Goal: Browse casually

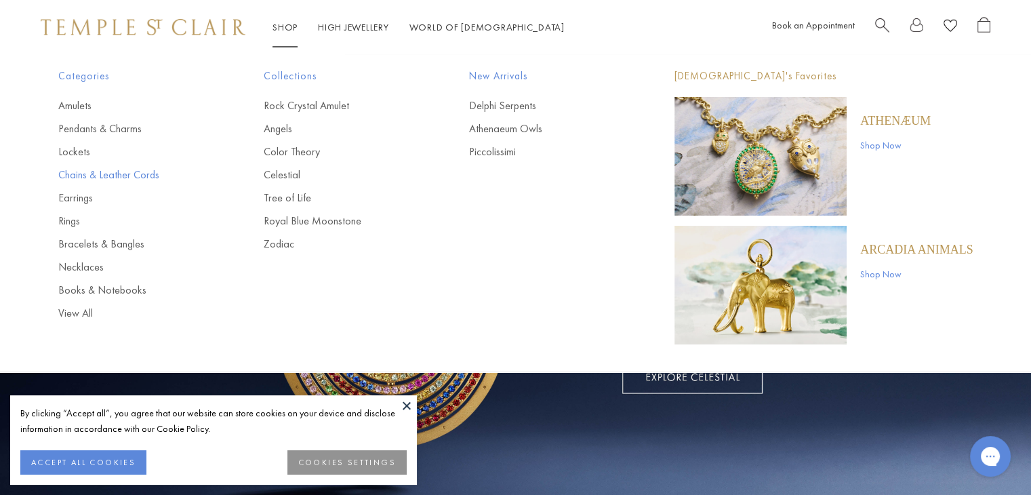
click at [121, 174] on link "Chains & Leather Cords" at bounding box center [133, 174] width 151 height 15
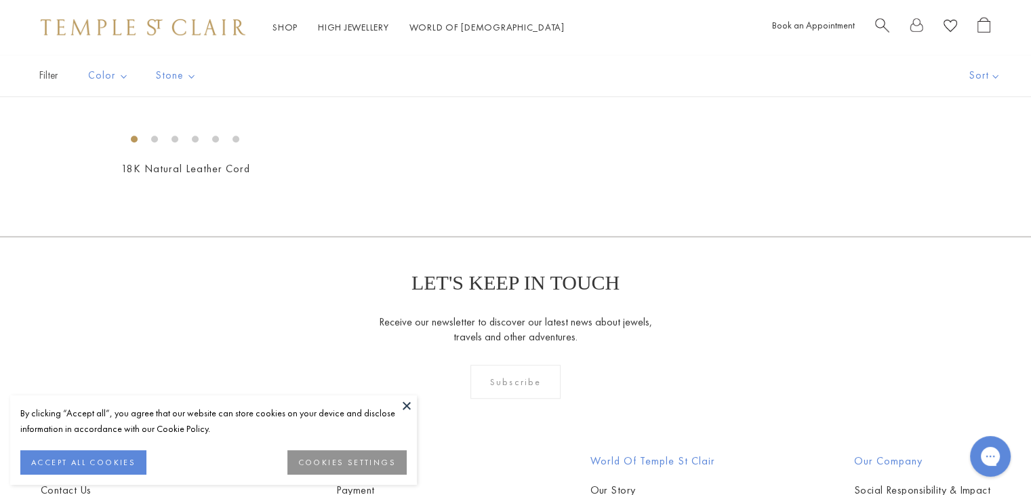
scroll to position [1017, 0]
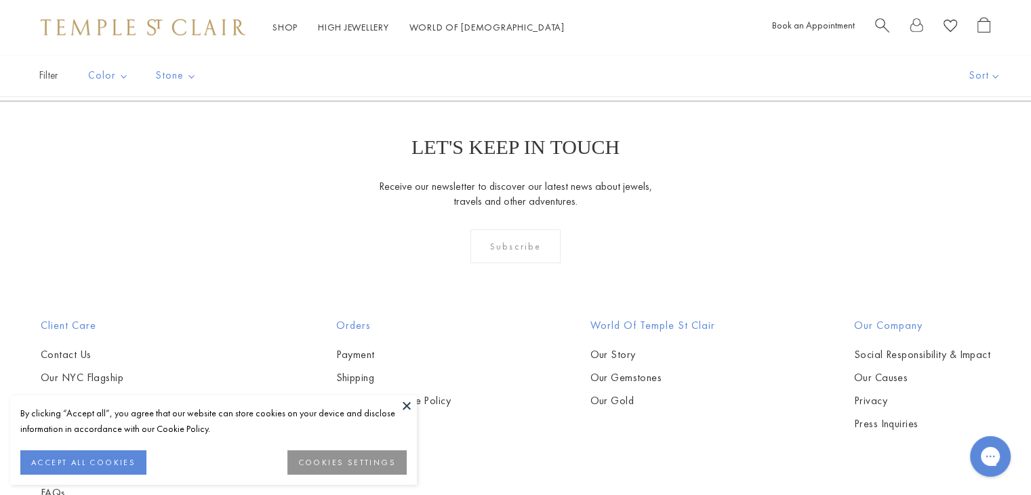
click at [0, 0] on img at bounding box center [0, 0] width 0 height 0
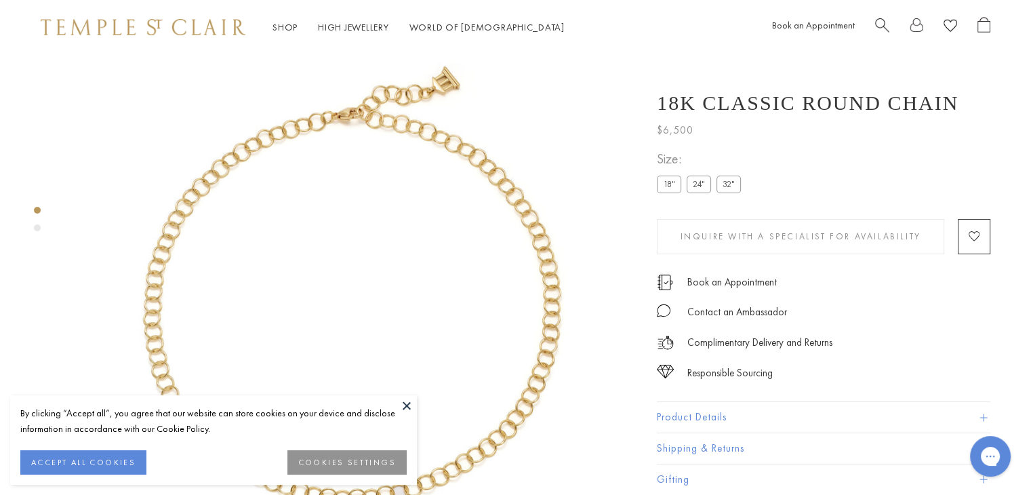
scroll to position [54, 0]
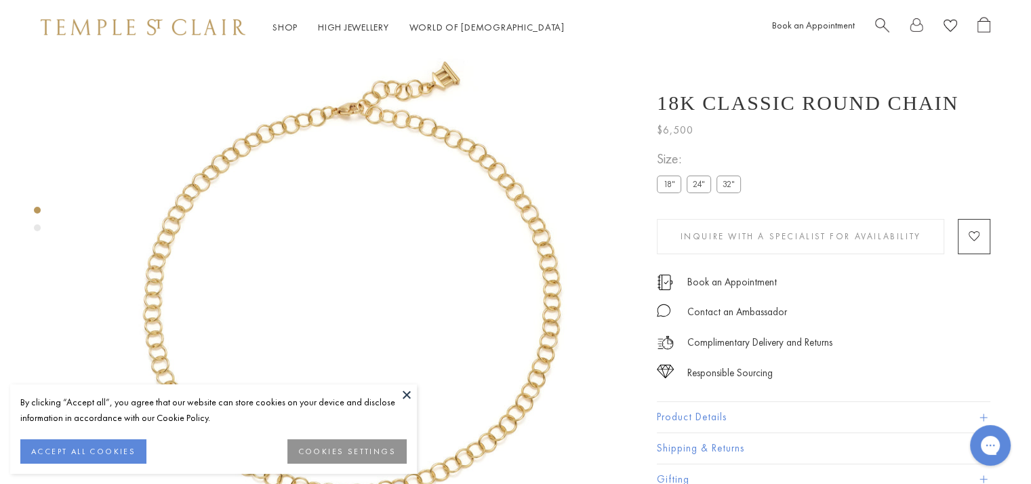
click at [699, 185] on label "24"" at bounding box center [699, 184] width 24 height 17
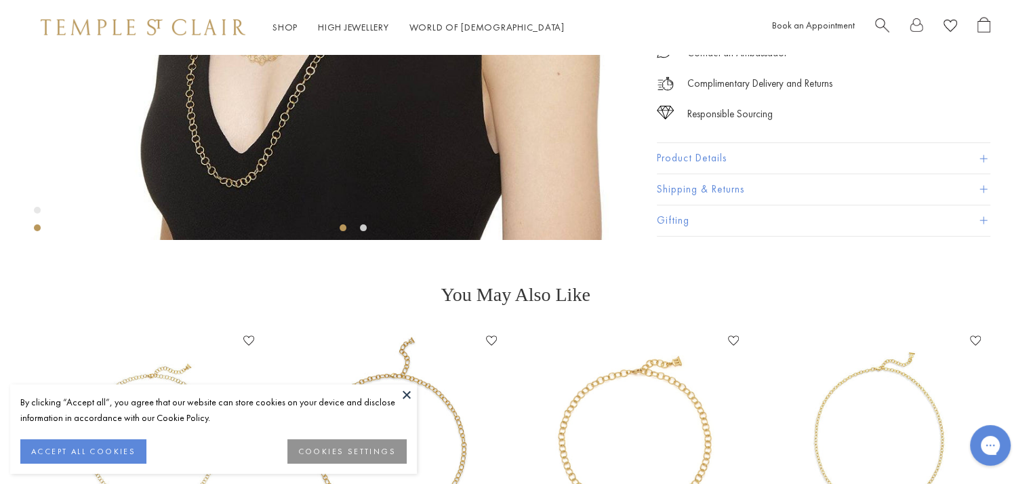
scroll to position [393, 0]
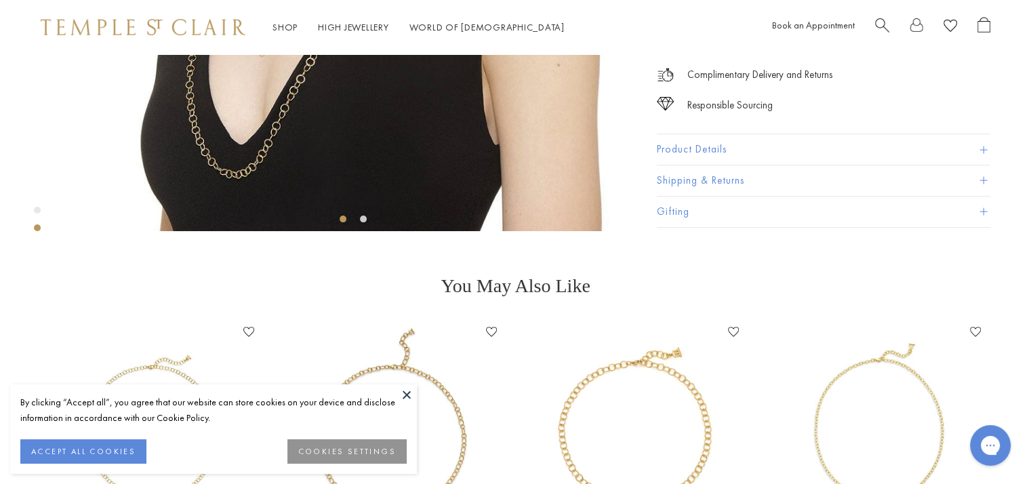
click at [896, 83] on div "Complimentary Delivery and Returns" at bounding box center [823, 68] width 333 height 30
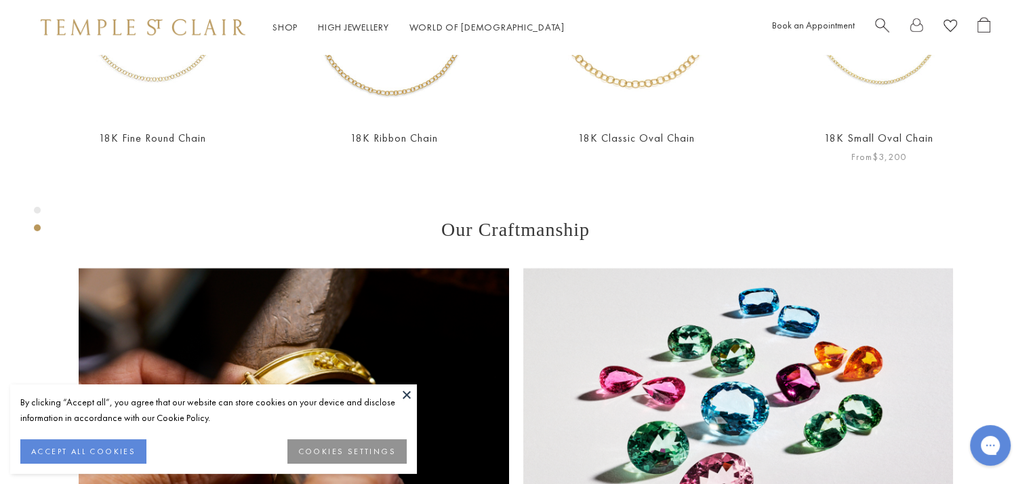
scroll to position [800, 0]
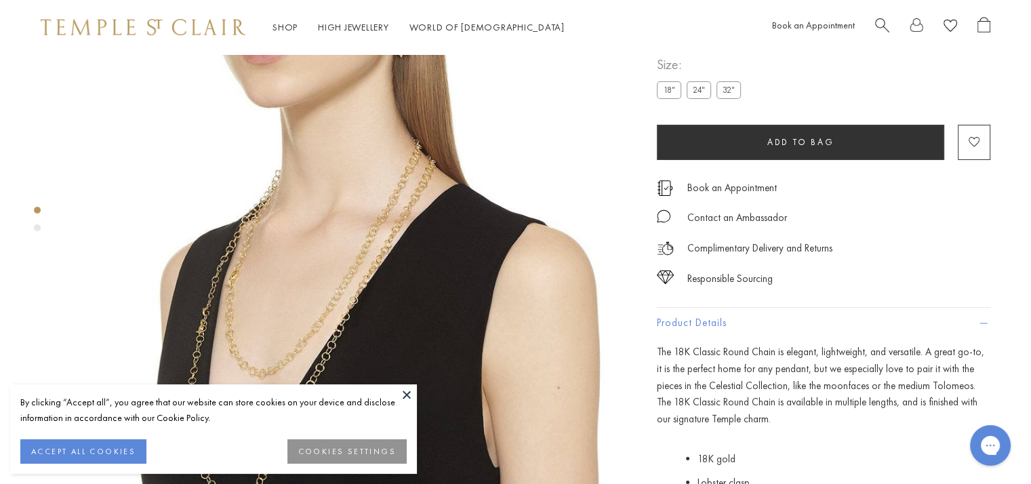
scroll to position [0, 0]
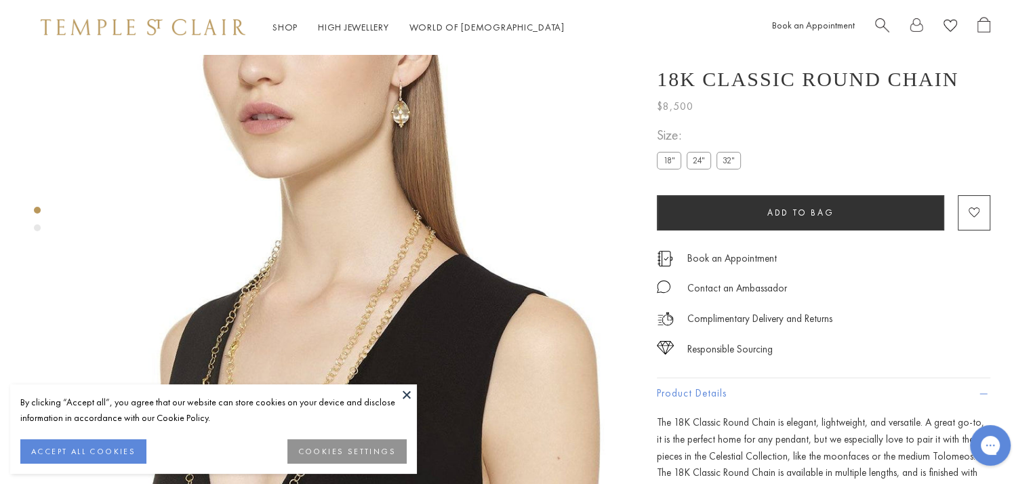
click at [666, 169] on label "18"" at bounding box center [669, 160] width 24 height 17
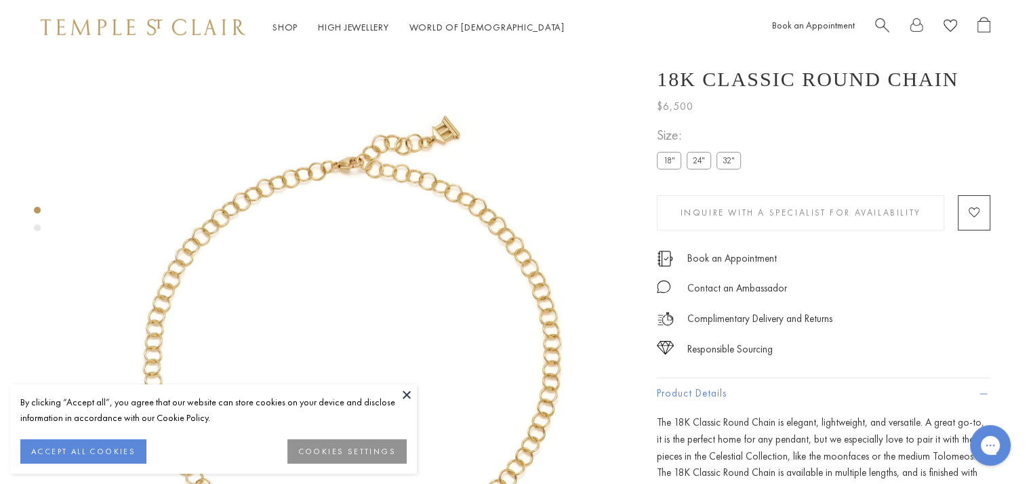
scroll to position [54, 0]
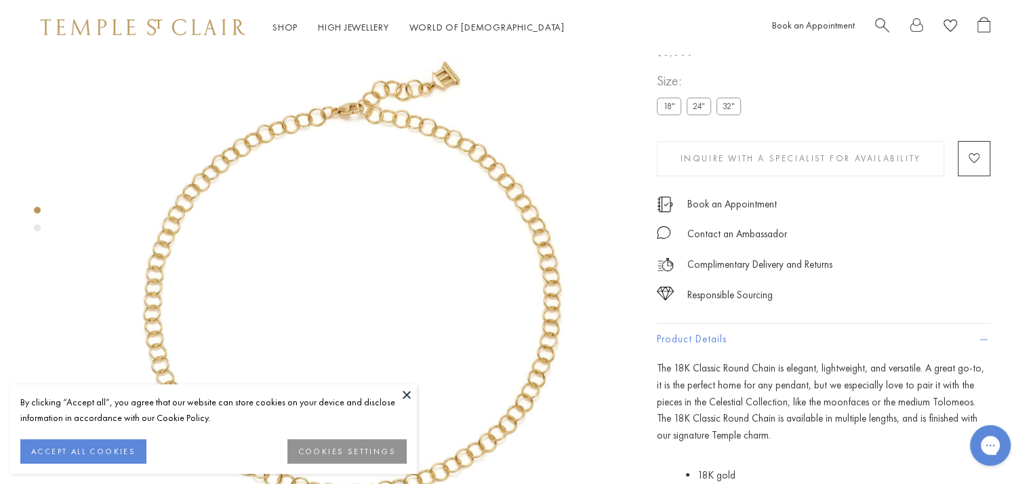
click at [702, 115] on label "24"" at bounding box center [699, 106] width 24 height 17
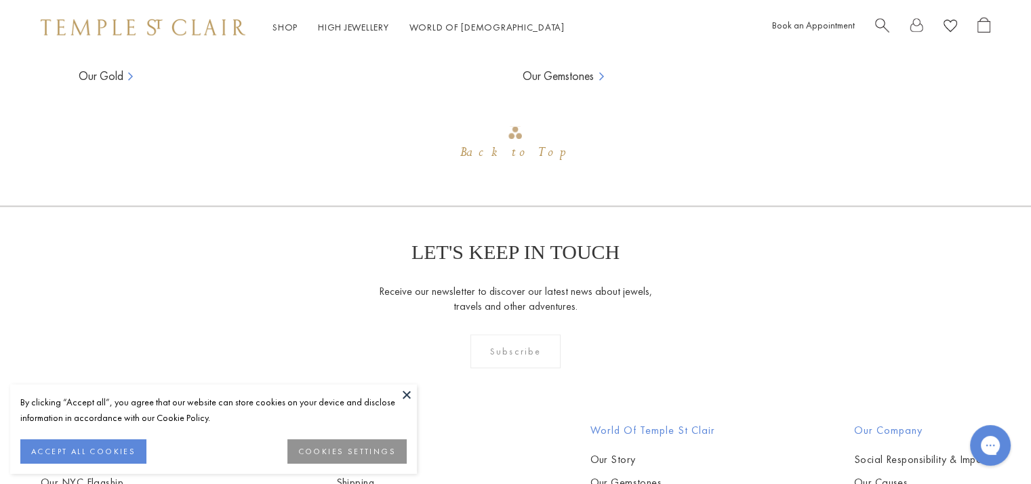
scroll to position [1206, 0]
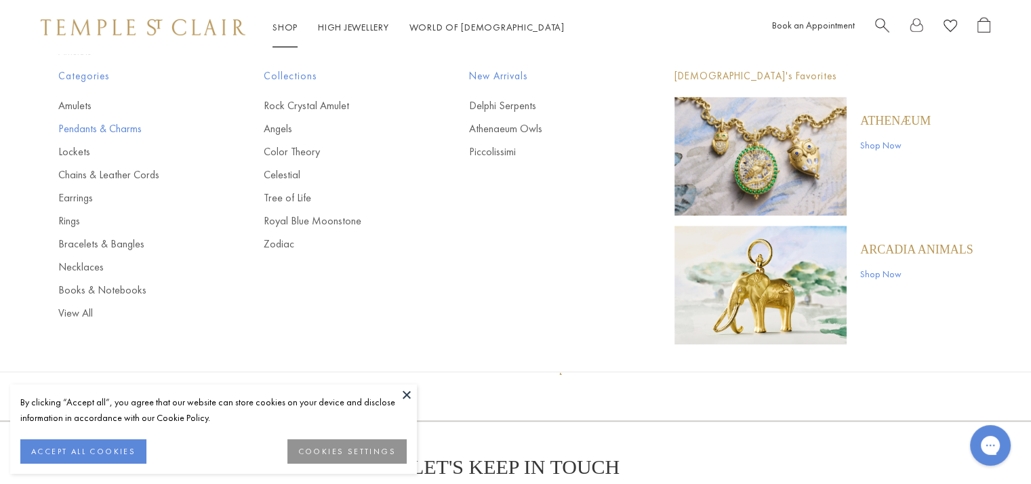
click at [119, 134] on link "Pendants & Charms" at bounding box center [133, 128] width 151 height 15
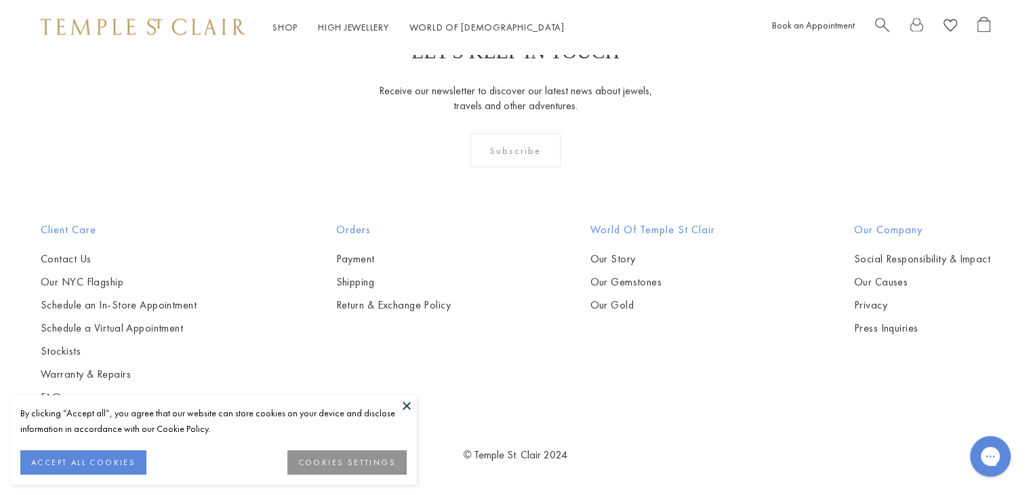
scroll to position [8404, 0]
drag, startPoint x: 409, startPoint y: 403, endPoint x: 420, endPoint y: 399, distance: 12.0
click at [409, 403] on button at bounding box center [406, 405] width 20 height 20
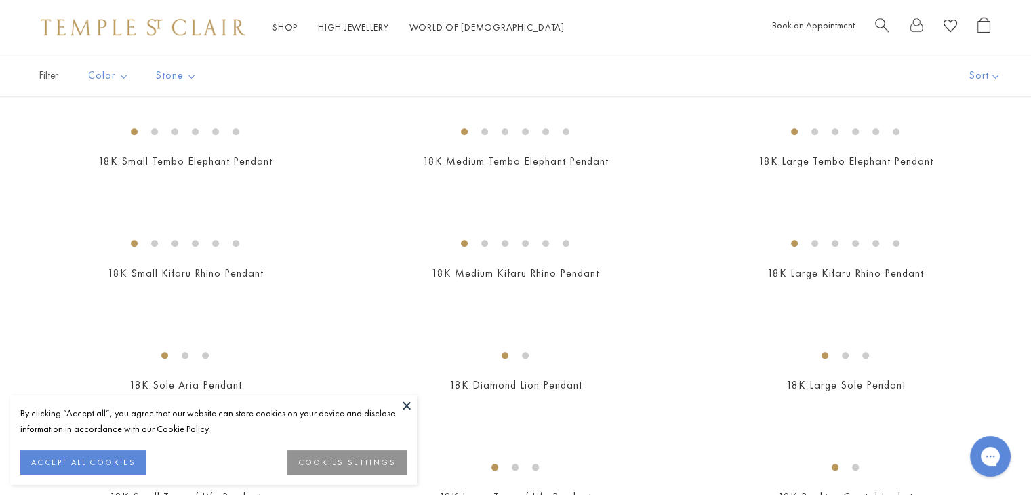
scroll to position [1762, 0]
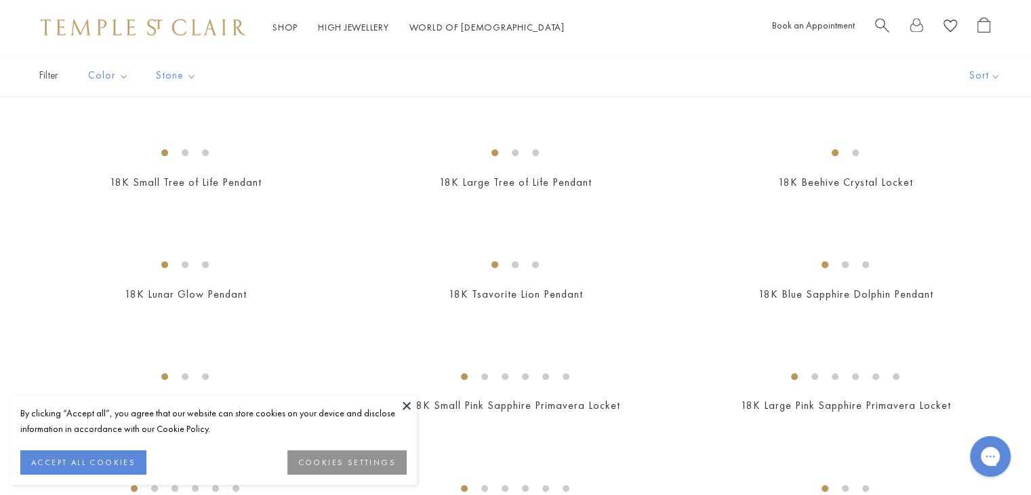
click at [409, 405] on button at bounding box center [406, 405] width 20 height 20
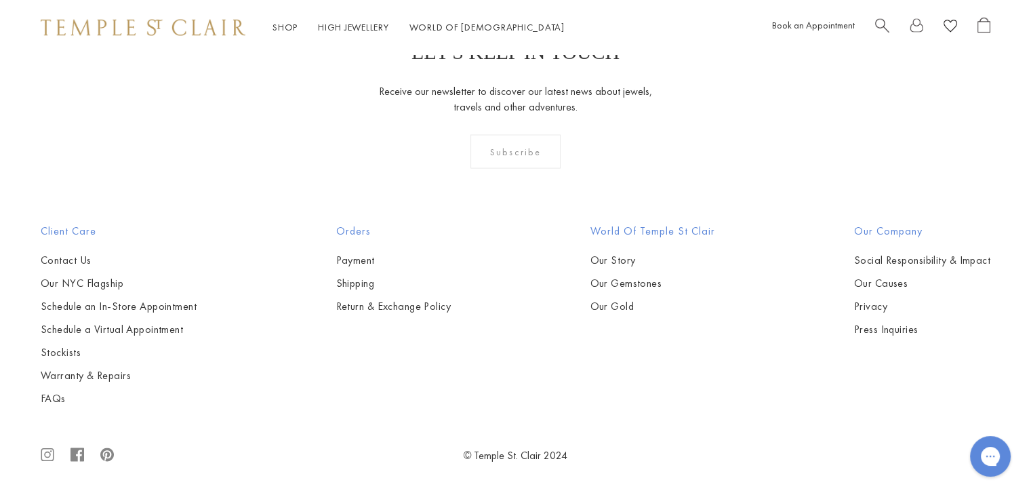
scroll to position [7375, 0]
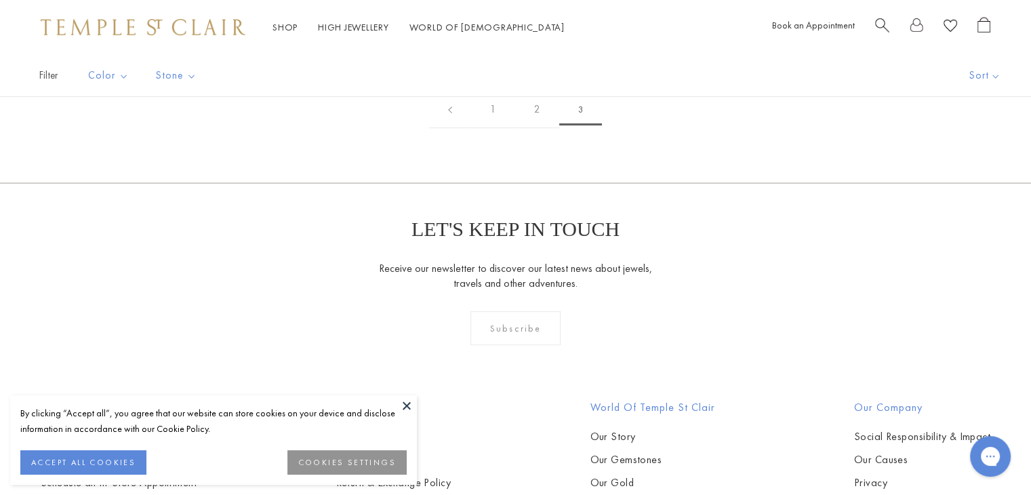
scroll to position [303, 0]
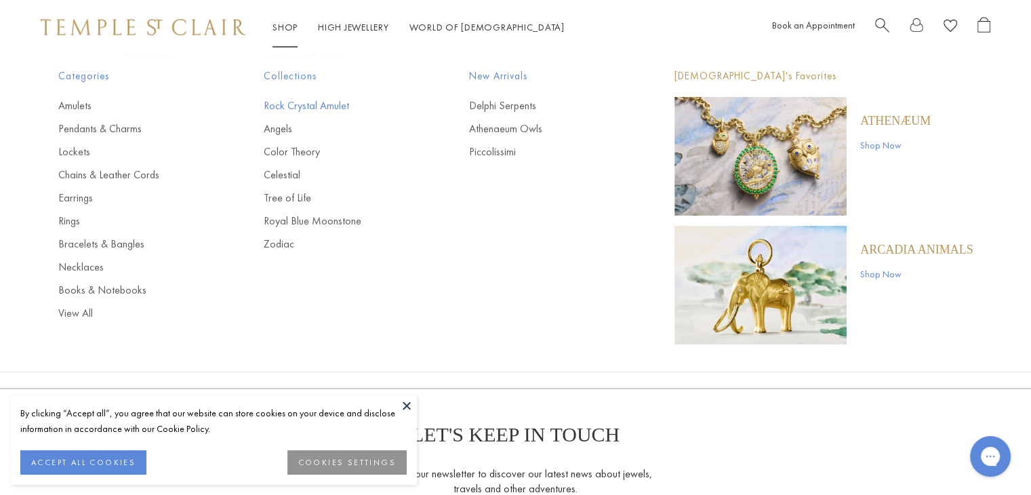
click at [293, 104] on link "Rock Crystal Amulet" at bounding box center [339, 105] width 151 height 15
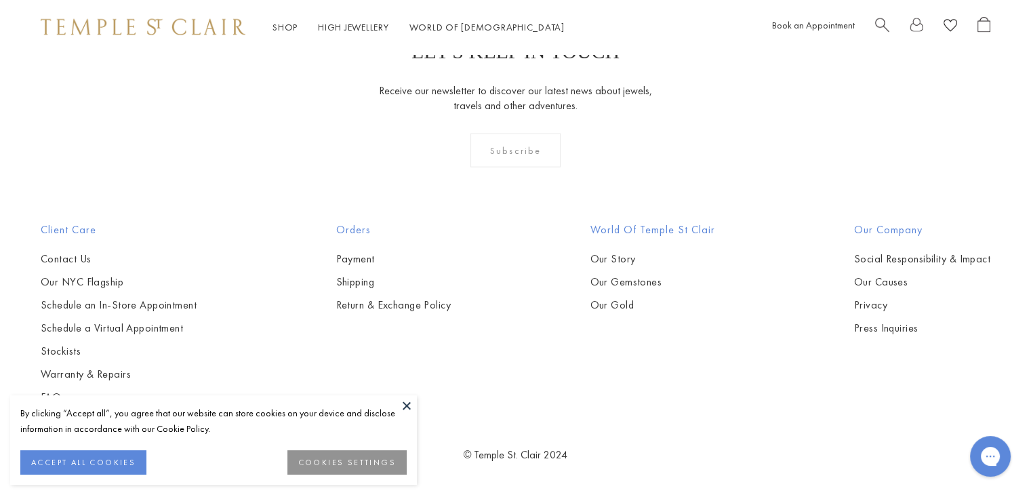
scroll to position [3592, 0]
click at [0, 0] on img at bounding box center [0, 0] width 0 height 0
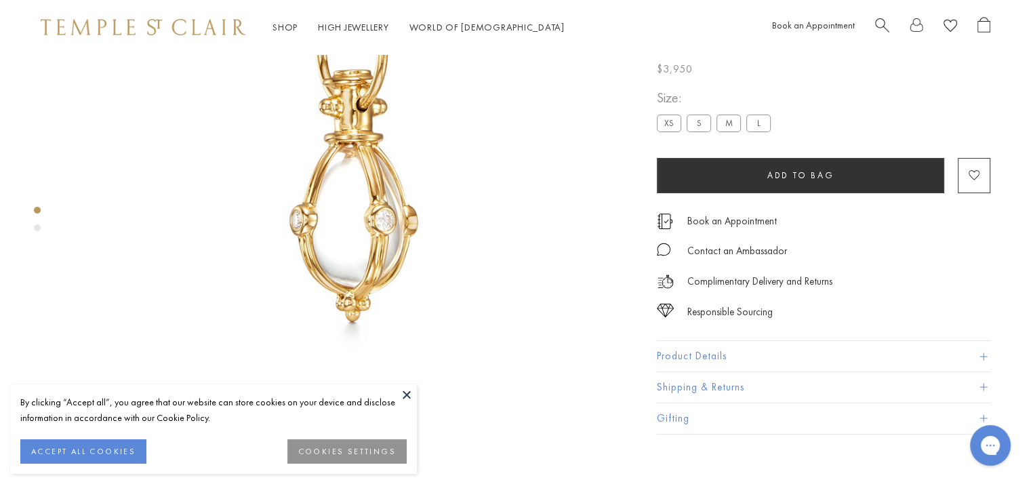
scroll to position [190, 0]
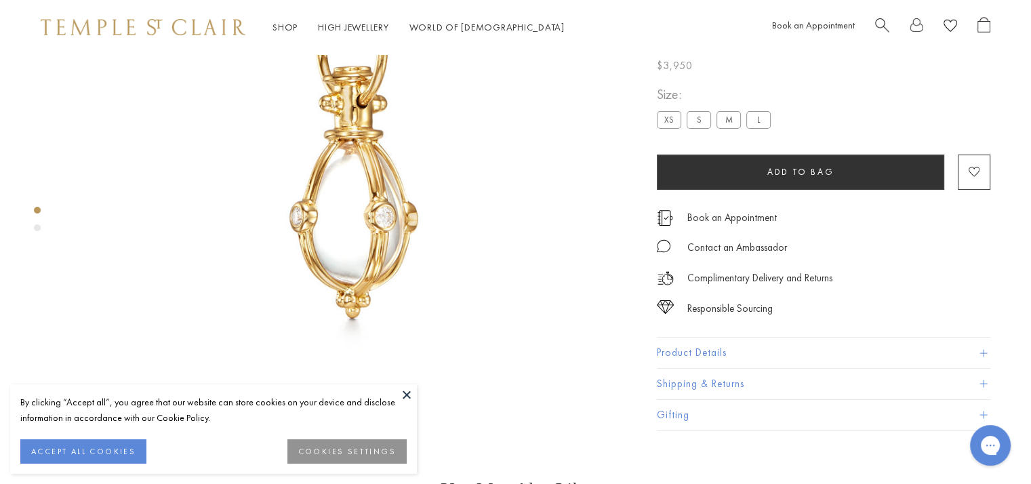
click at [981, 356] on span at bounding box center [982, 352] width 7 height 7
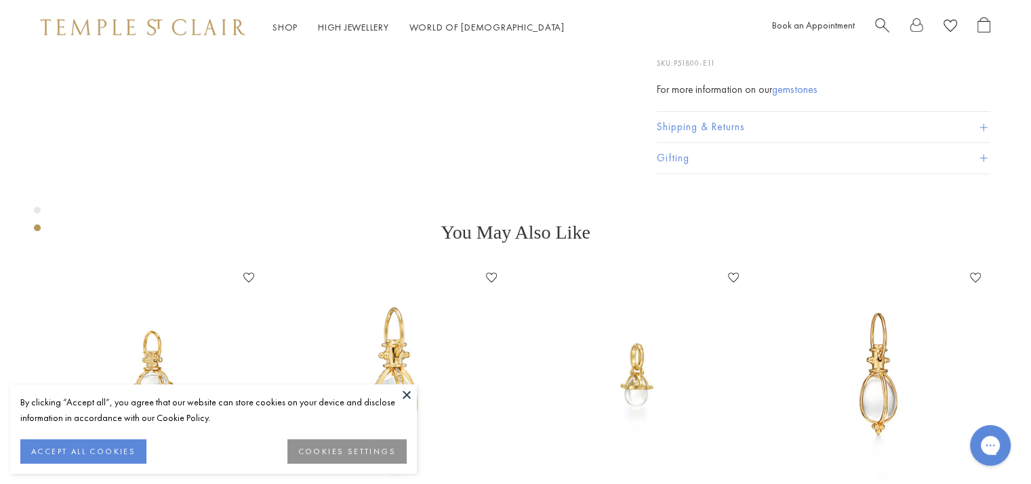
scroll to position [664, 0]
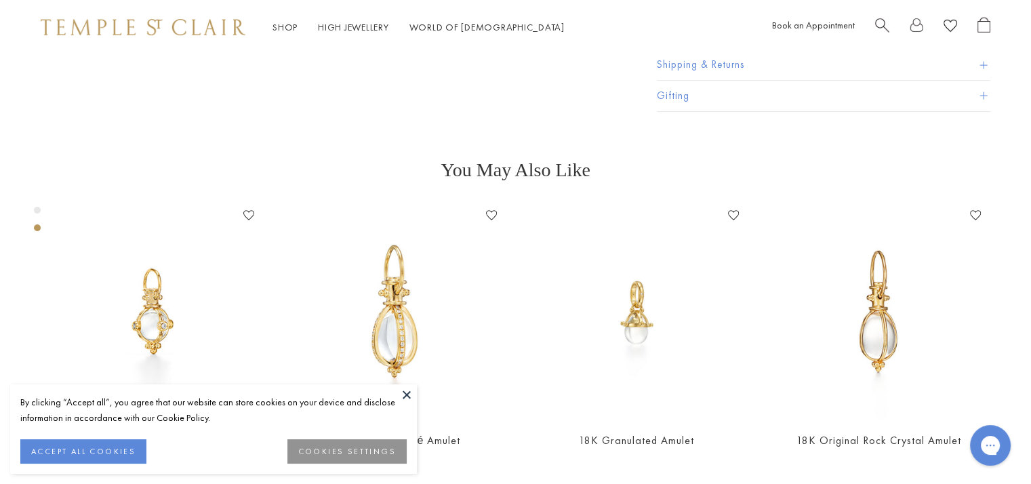
drag, startPoint x: 403, startPoint y: 393, endPoint x: 408, endPoint y: 388, distance: 7.7
click at [403, 394] on button at bounding box center [406, 394] width 20 height 20
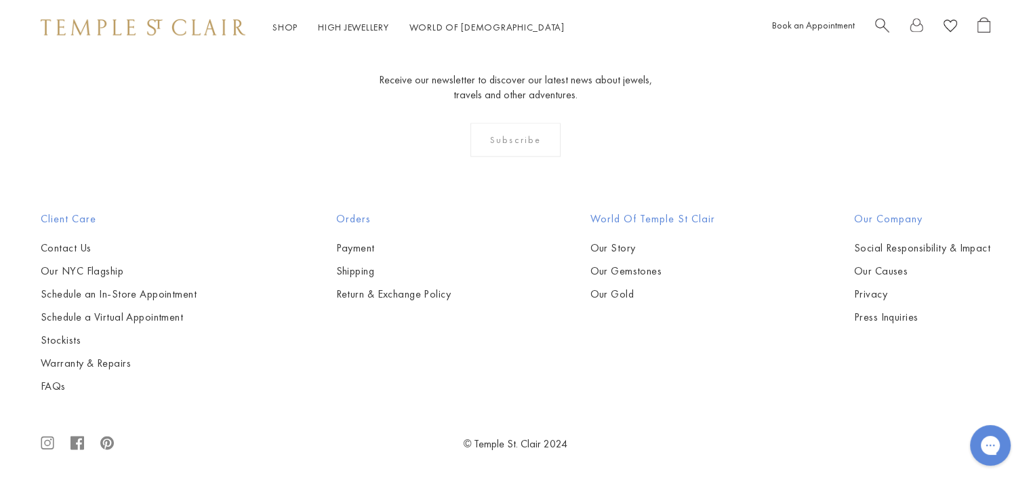
scroll to position [2090, 0]
click at [67, 340] on link "Stockists" at bounding box center [119, 340] width 156 height 15
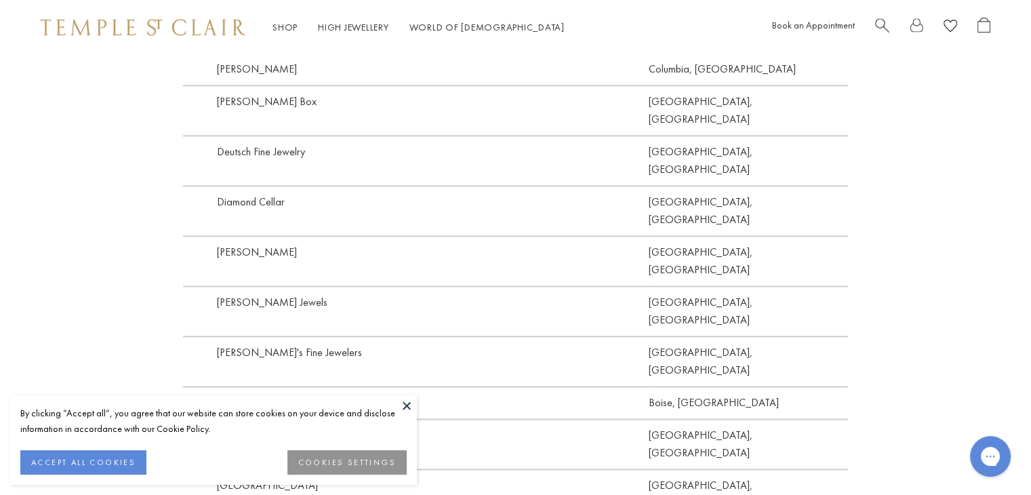
scroll to position [1949, 0]
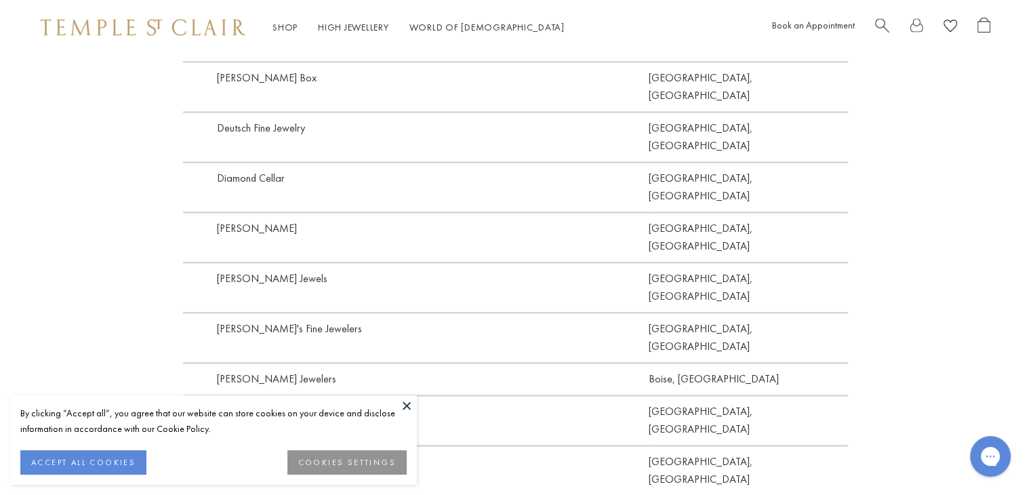
click at [407, 403] on button at bounding box center [406, 405] width 20 height 20
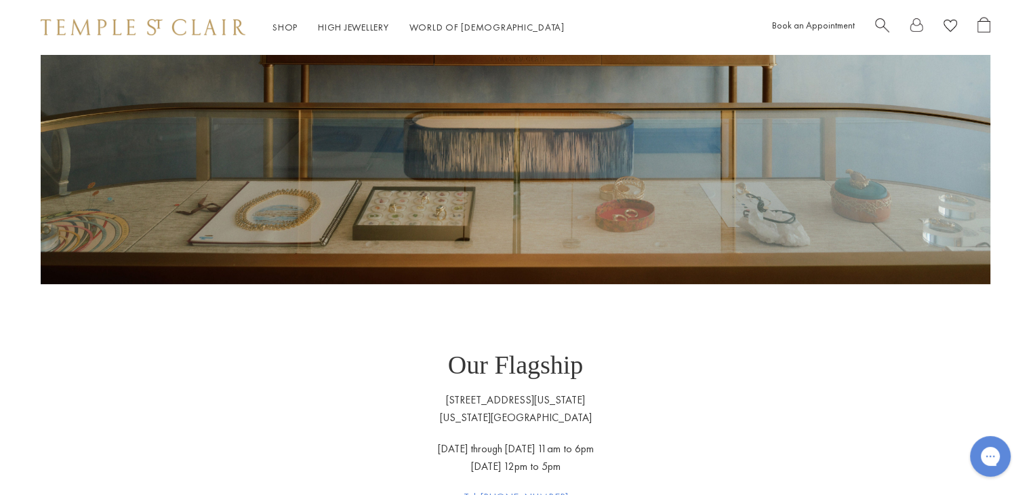
scroll to position [661, 0]
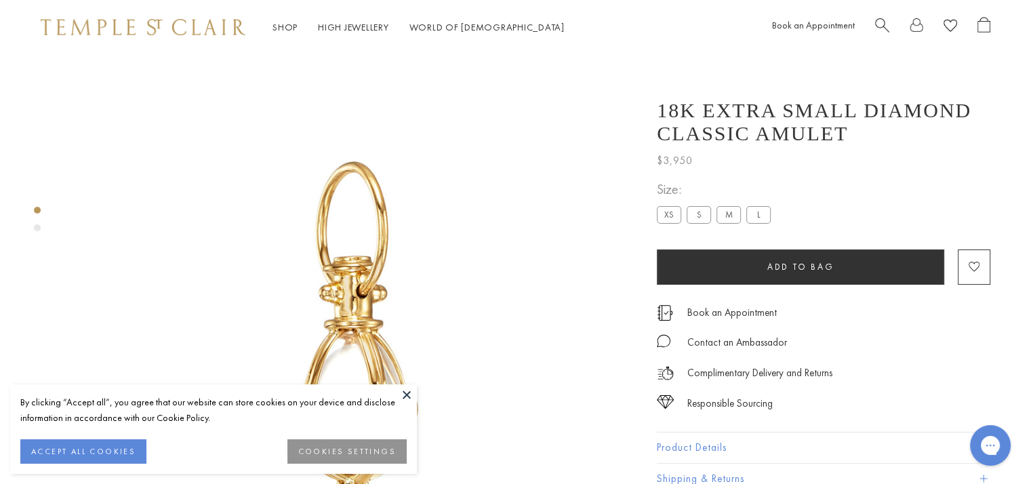
click at [201, 25] on img at bounding box center [143, 27] width 205 height 16
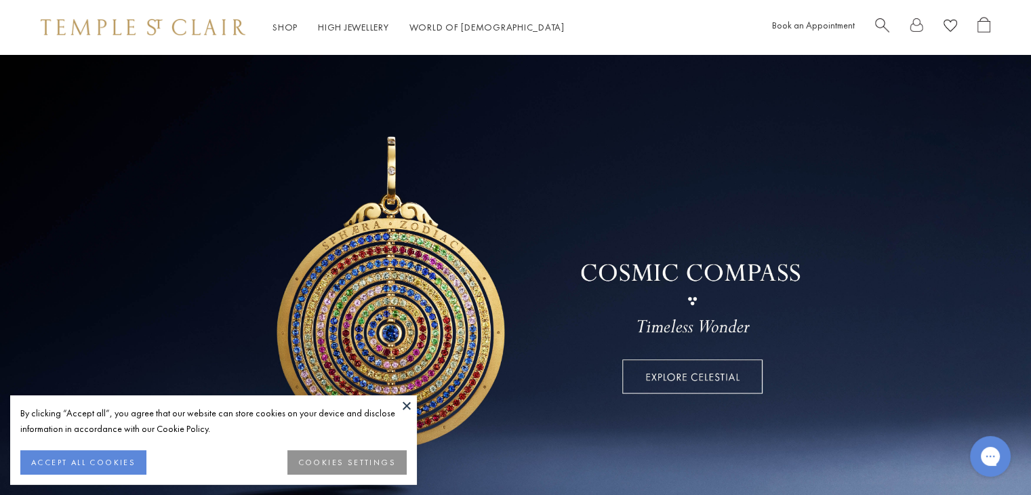
click at [410, 402] on button at bounding box center [406, 405] width 20 height 20
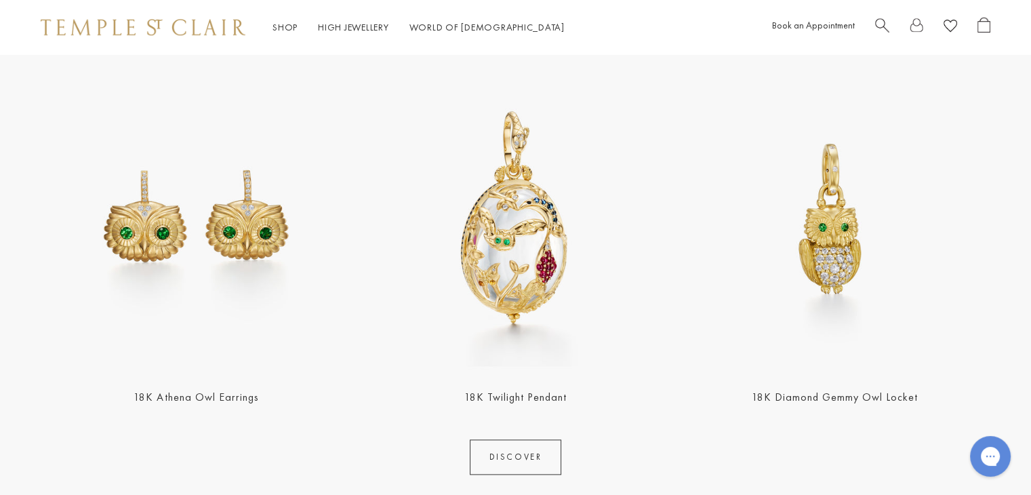
scroll to position [1627, 0]
click at [880, 260] on img at bounding box center [834, 217] width 311 height 311
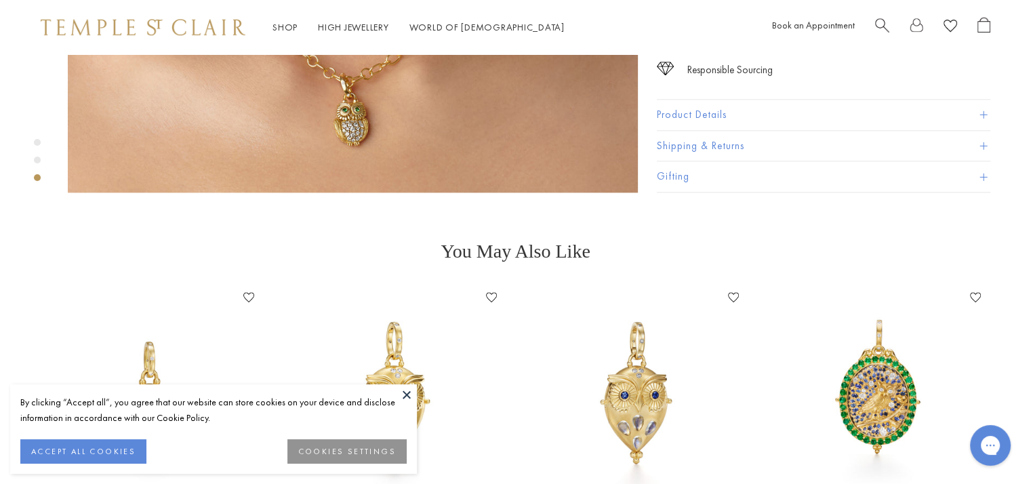
scroll to position [1694, 0]
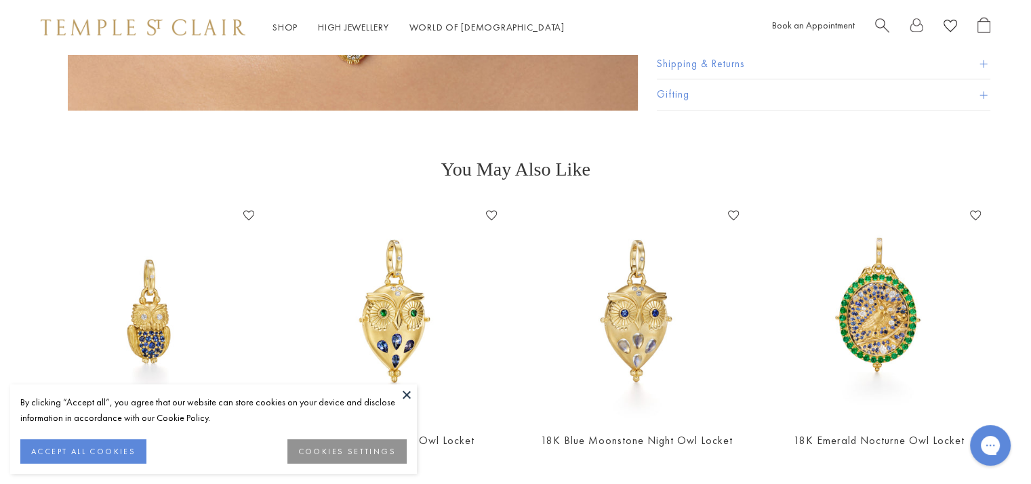
click at [407, 392] on button at bounding box center [406, 394] width 20 height 20
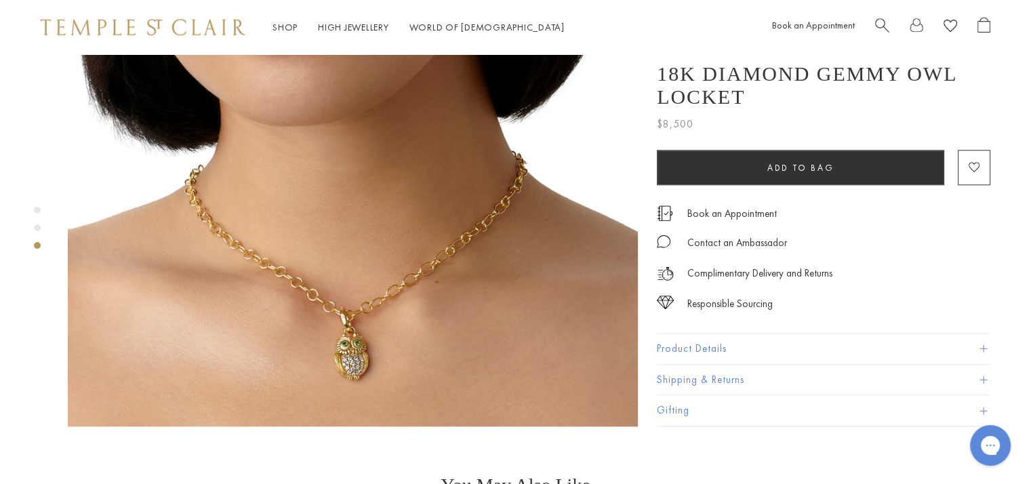
scroll to position [1355, 0]
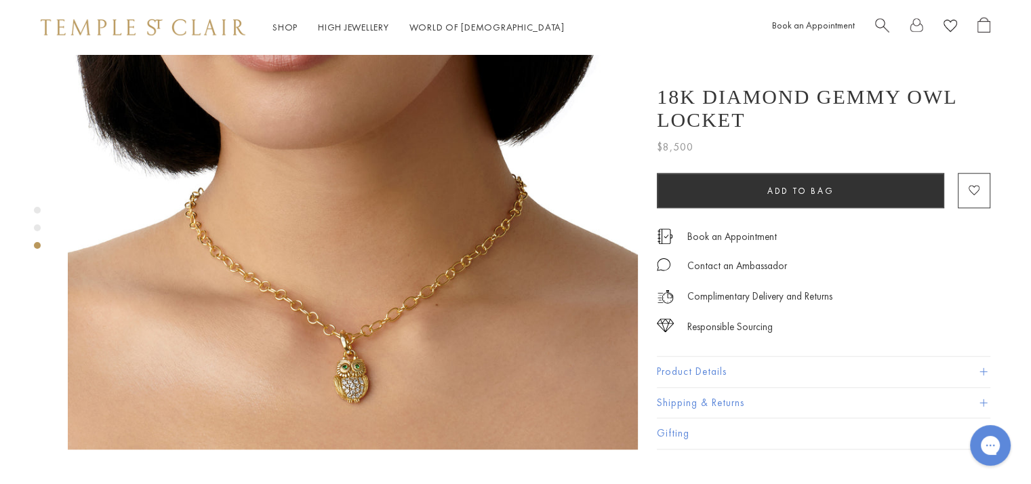
click at [352, 306] on img at bounding box center [353, 164] width 570 height 570
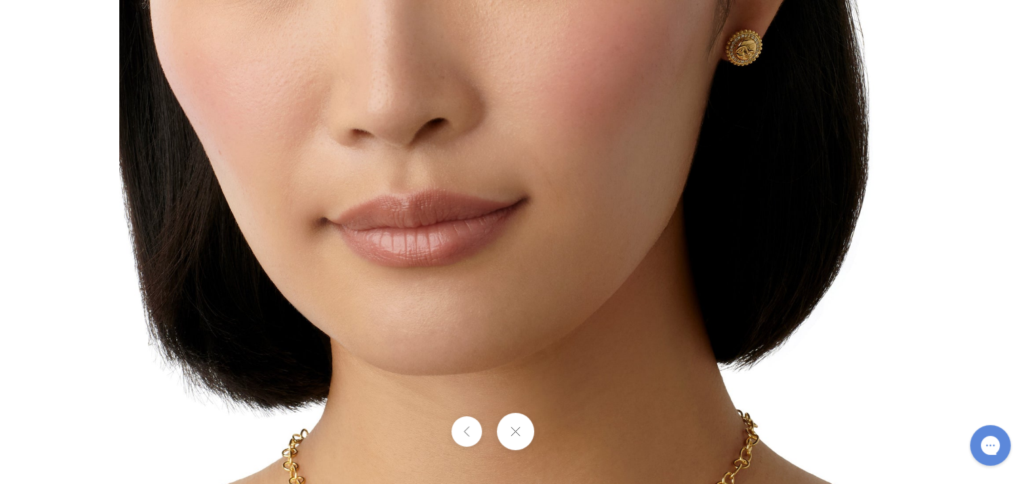
click at [59, 92] on div at bounding box center [515, 242] width 1031 height 484
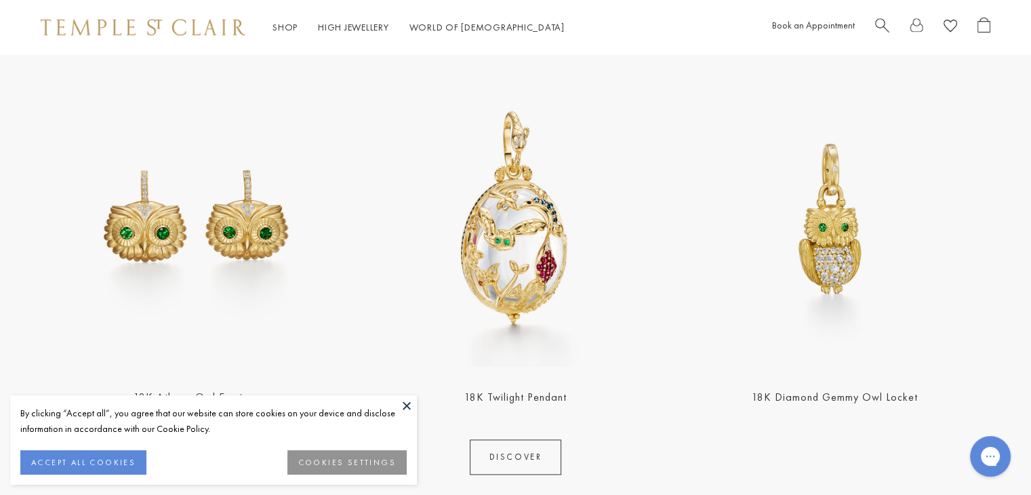
click at [552, 234] on img at bounding box center [515, 217] width 311 height 311
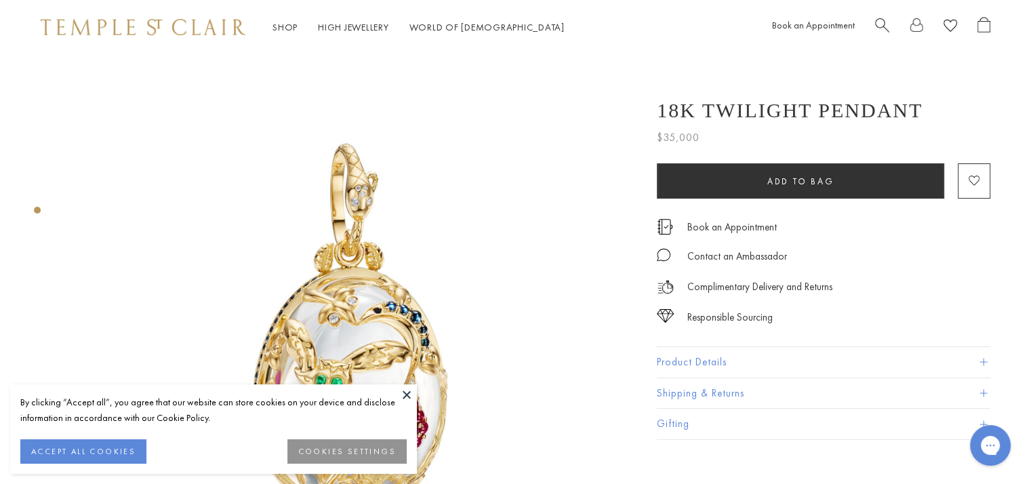
click at [405, 391] on button at bounding box center [406, 394] width 20 height 20
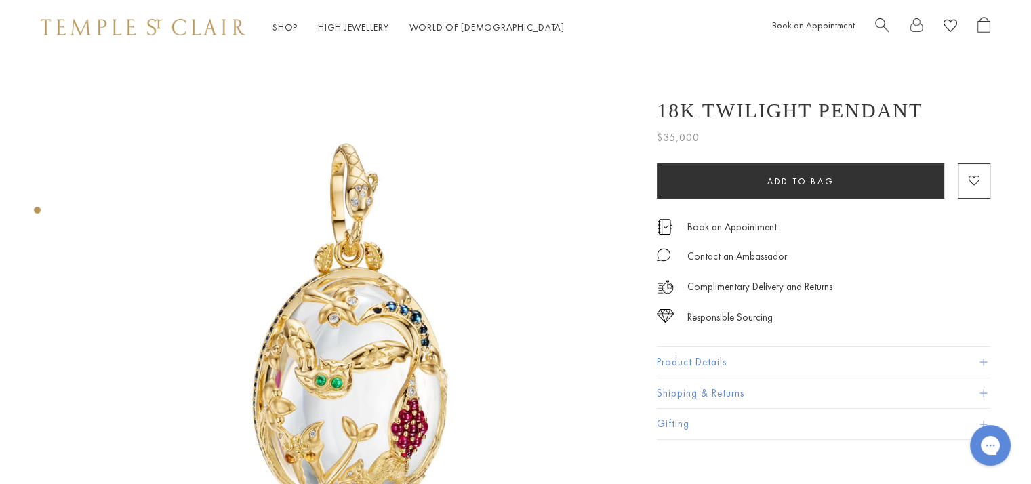
click at [110, 28] on img at bounding box center [143, 27] width 205 height 16
